Goal: Transaction & Acquisition: Obtain resource

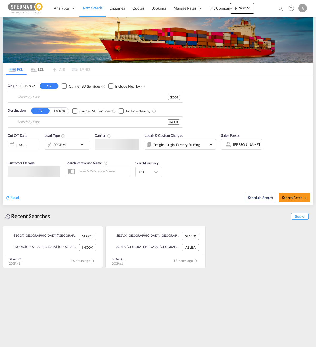
type input "[GEOGRAPHIC_DATA] ([GEOGRAPHIC_DATA]), [GEOGRAPHIC_DATA]"
type input "Cochin, INCOK"
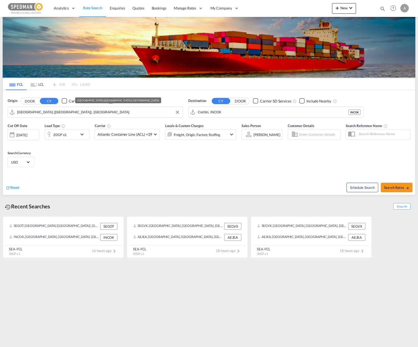
click at [103, 112] on input "[GEOGRAPHIC_DATA] ([GEOGRAPHIC_DATA]), [GEOGRAPHIC_DATA]" at bounding box center [98, 112] width 163 height 8
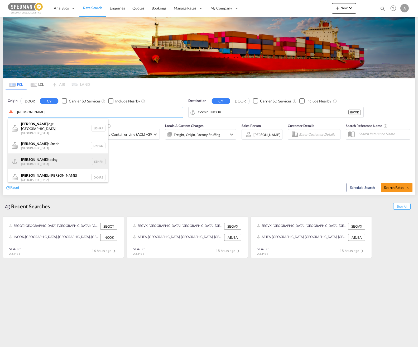
click at [66, 155] on div "Norr koping Sweden SENRK" at bounding box center [58, 161] width 100 height 16
type input "Norrkoping, SENRK"
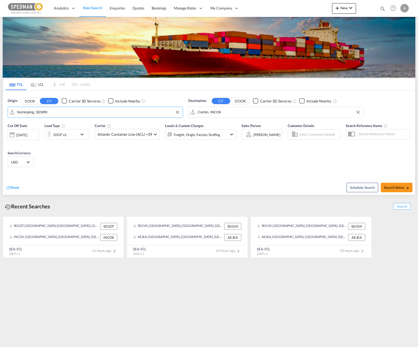
click at [240, 114] on input "Cochin, INCOK" at bounding box center [279, 112] width 163 height 8
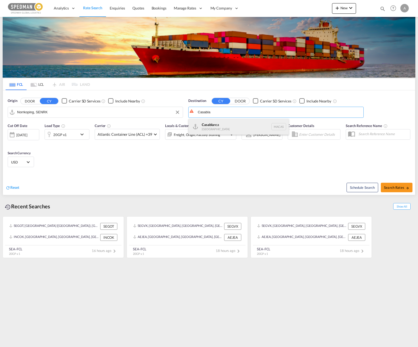
click at [232, 125] on div "Casabla nca [GEOGRAPHIC_DATA] [GEOGRAPHIC_DATA]" at bounding box center [239, 127] width 100 height 16
type input "[GEOGRAPHIC_DATA], MACAS"
click at [78, 138] on div "20GP x1" at bounding box center [67, 134] width 45 height 11
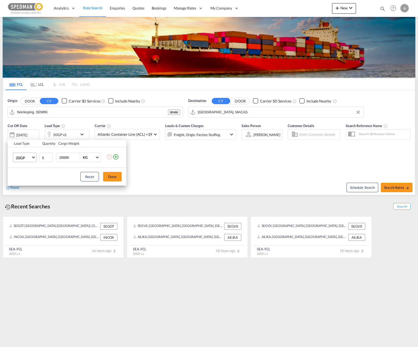
click at [26, 158] on span "20GP" at bounding box center [23, 157] width 15 height 5
click at [22, 186] on md-option "40HC" at bounding box center [30, 183] width 36 height 13
click at [115, 177] on button "Done" at bounding box center [112, 177] width 18 height 10
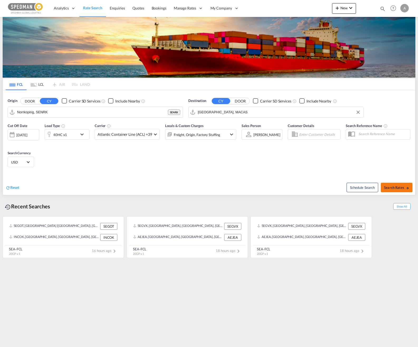
click at [316, 190] on button "Search Rates" at bounding box center [397, 188] width 32 height 10
type input "SENRK to MACAS / [DATE]"
